Goal: Entertainment & Leisure: Consume media (video, audio)

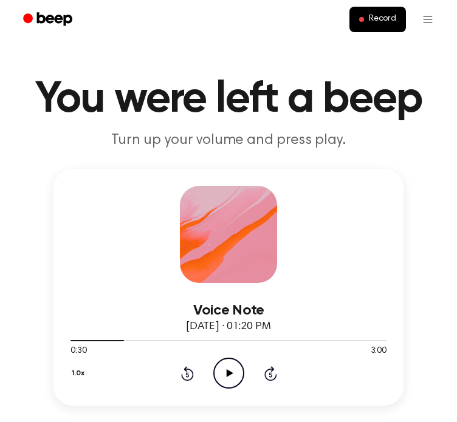
click at [238, 378] on icon "Play Audio" at bounding box center [228, 373] width 31 height 31
click at [187, 373] on icon "Rewind 5 seconds" at bounding box center [186, 374] width 13 height 16
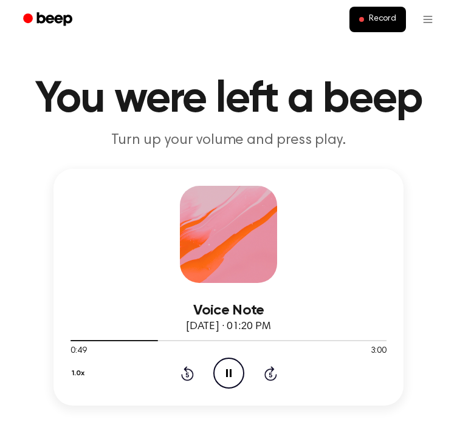
click at [231, 376] on icon "Pause Audio" at bounding box center [228, 373] width 31 height 31
click at [219, 373] on icon "Play Audio" at bounding box center [228, 373] width 31 height 31
click at [234, 375] on icon "Pause Audio" at bounding box center [228, 373] width 31 height 31
click at [234, 367] on icon "Play Audio" at bounding box center [228, 373] width 31 height 31
click at [223, 378] on icon "Pause Audio" at bounding box center [228, 373] width 31 height 31
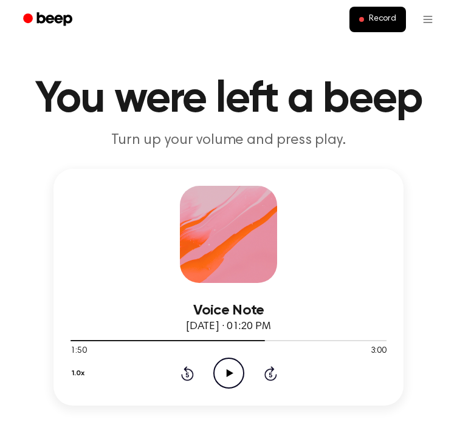
click at [228, 370] on icon at bounding box center [229, 373] width 7 height 8
click at [226, 369] on icon at bounding box center [228, 373] width 5 height 8
click at [186, 371] on icon at bounding box center [187, 373] width 13 height 15
click at [225, 373] on icon "Play Audio" at bounding box center [228, 373] width 31 height 31
click at [225, 368] on icon "Pause Audio" at bounding box center [228, 373] width 31 height 31
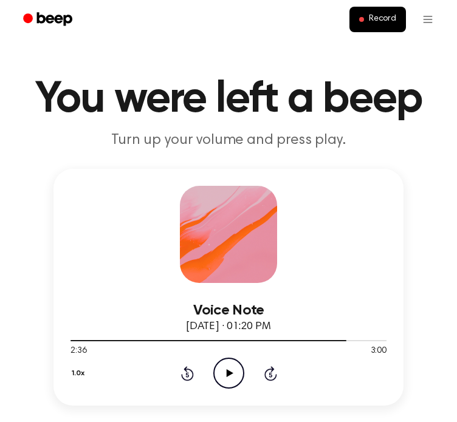
click at [234, 370] on icon "Play Audio" at bounding box center [228, 373] width 31 height 31
